Goal: Task Accomplishment & Management: Manage account settings

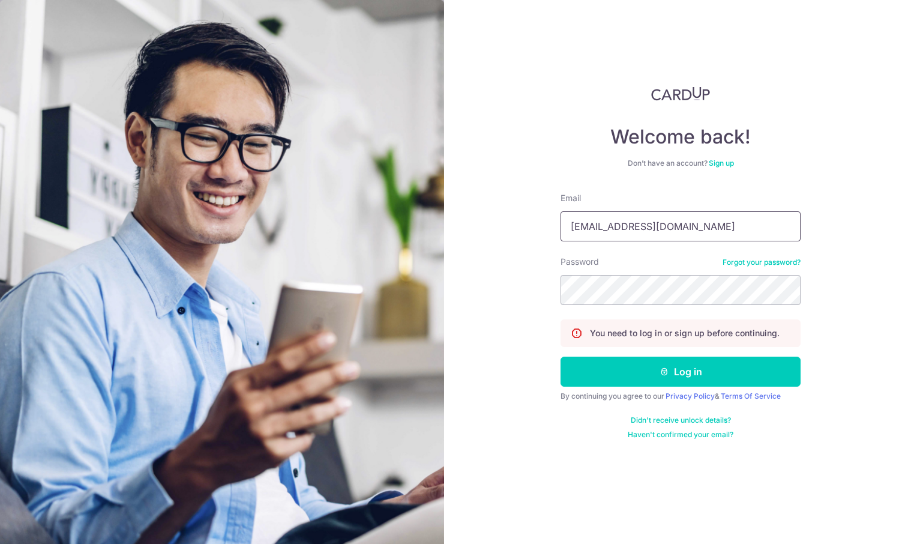
click at [642, 223] on input "meirongchen+orec@orientalremediesgroup.com" at bounding box center [681, 226] width 240 height 30
type input "[EMAIL_ADDRESS][DOMAIN_NAME]"
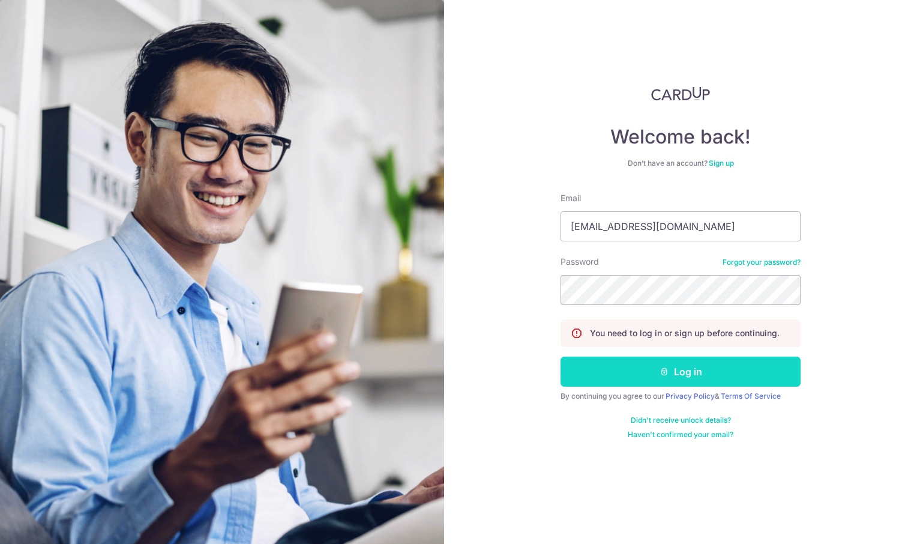
click at [692, 375] on button "Log in" at bounding box center [681, 372] width 240 height 30
